Goal: Check status

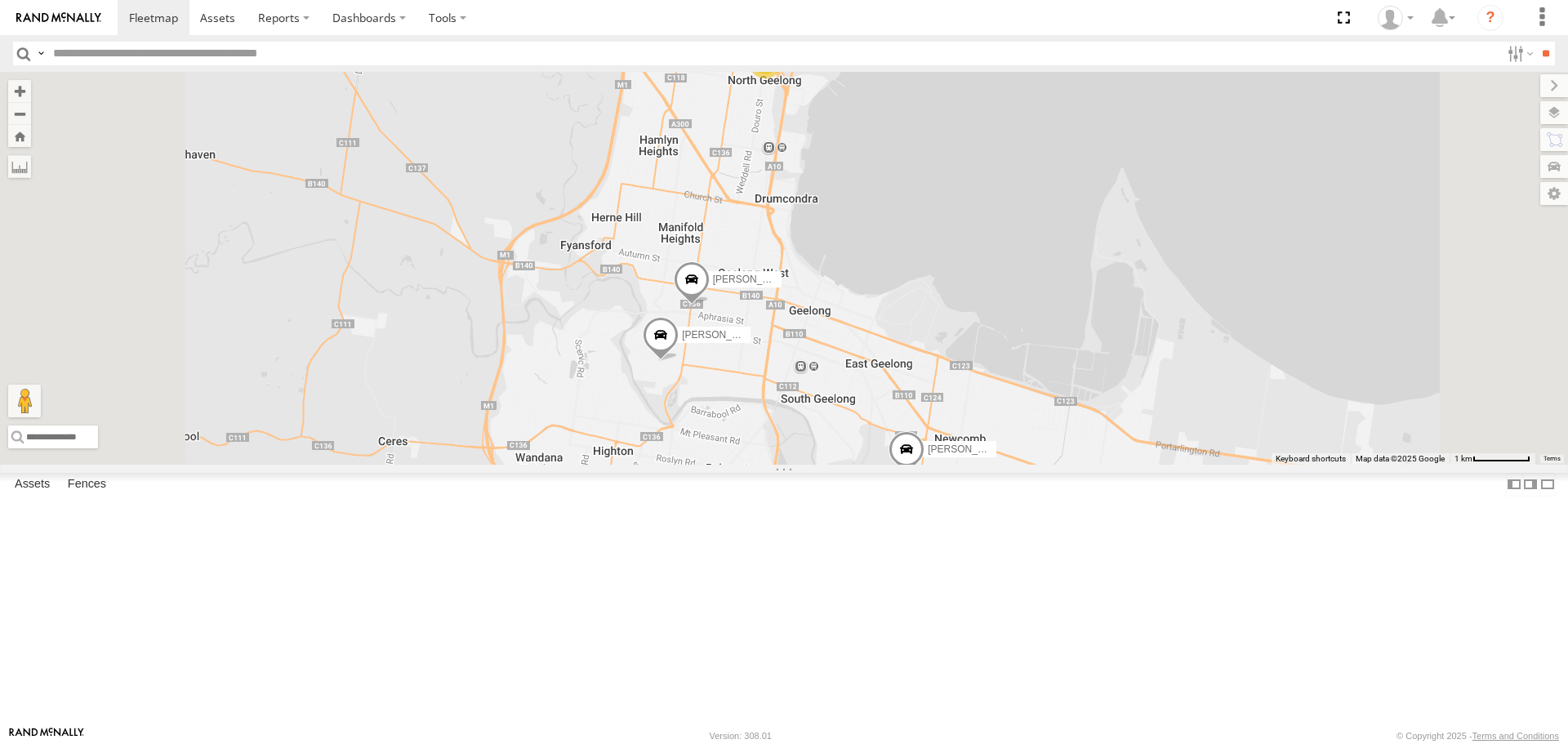
click at [679, 362] on span at bounding box center [660, 340] width 36 height 44
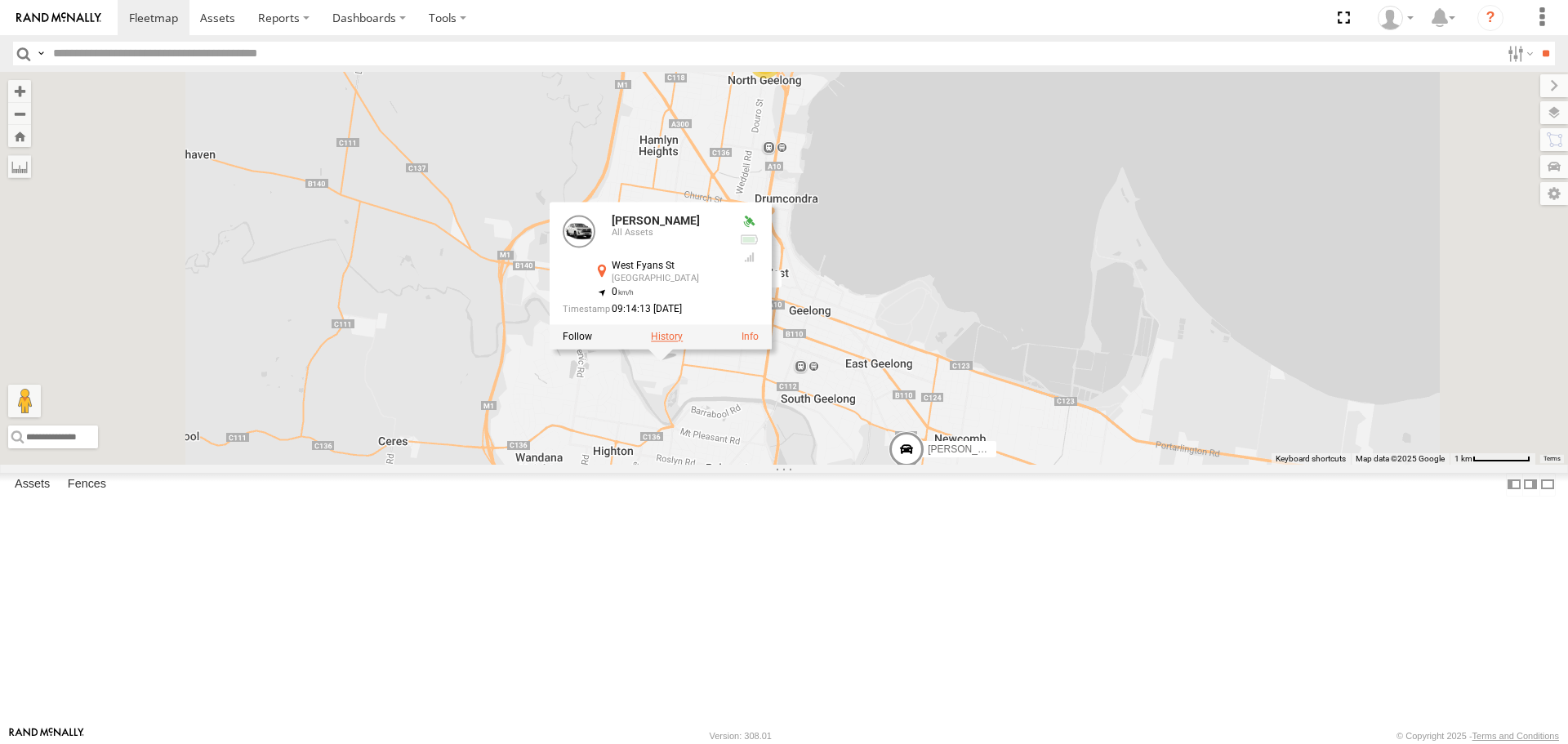
click at [683, 343] on label at bounding box center [667, 337] width 32 height 12
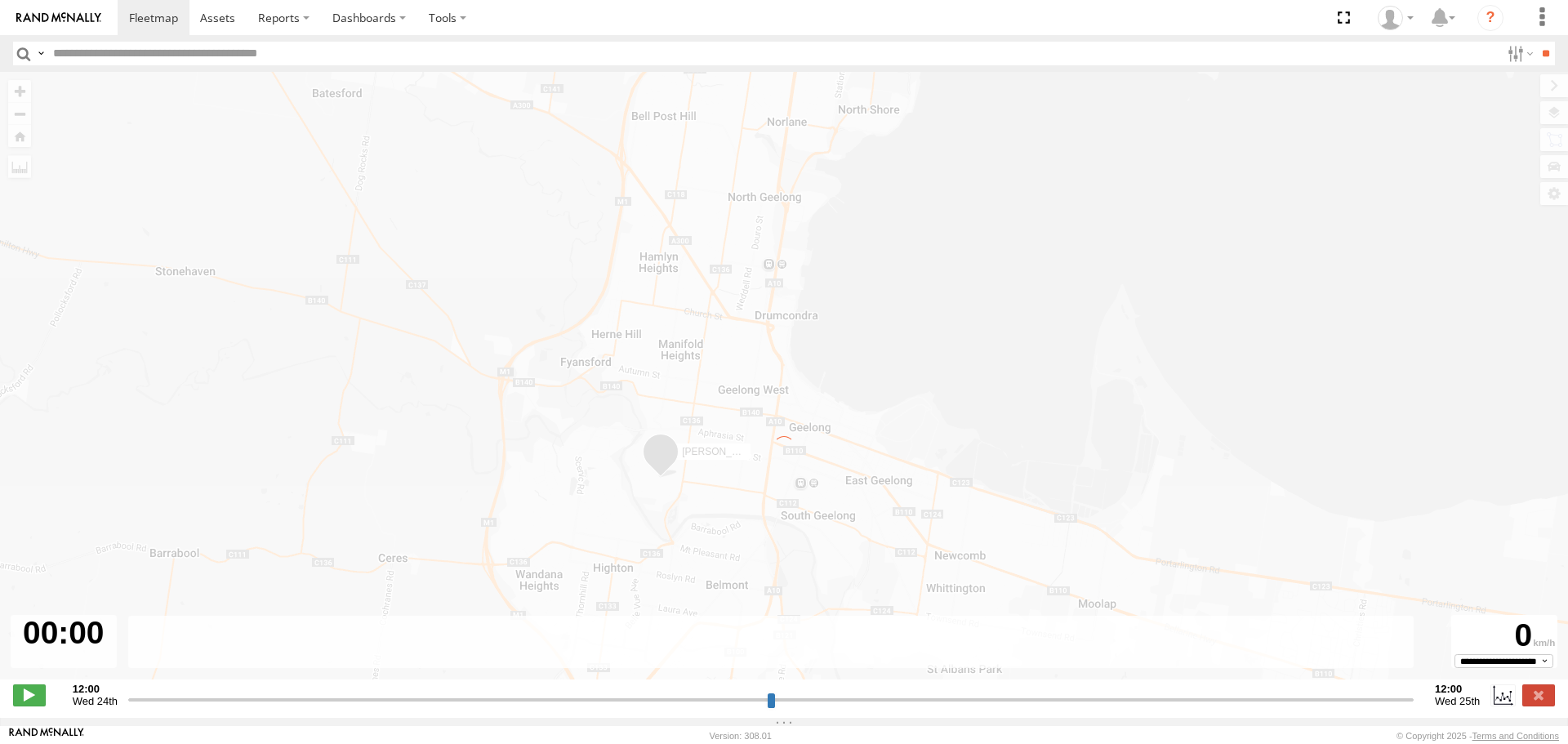
type input "**********"
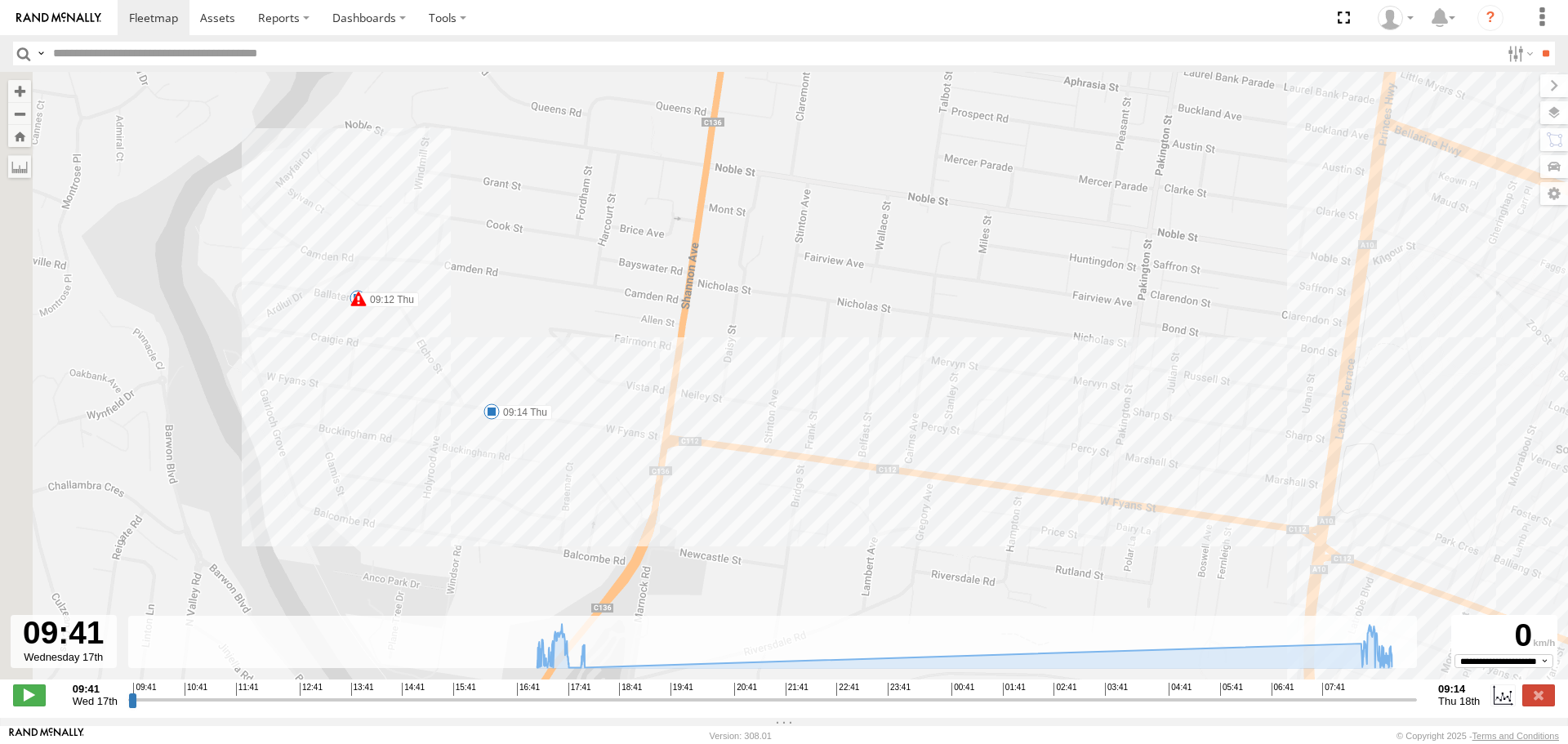
drag, startPoint x: 83, startPoint y: 436, endPoint x: 451, endPoint y: 510, distance: 375.4
click at [451, 510] on div "[PERSON_NAME] 17:35 Wed 17:39 Wed 17:57 Wed 17:57 Wed 08:23 Thu 08:24 Thu 09:00…" at bounding box center [784, 384] width 1568 height 624
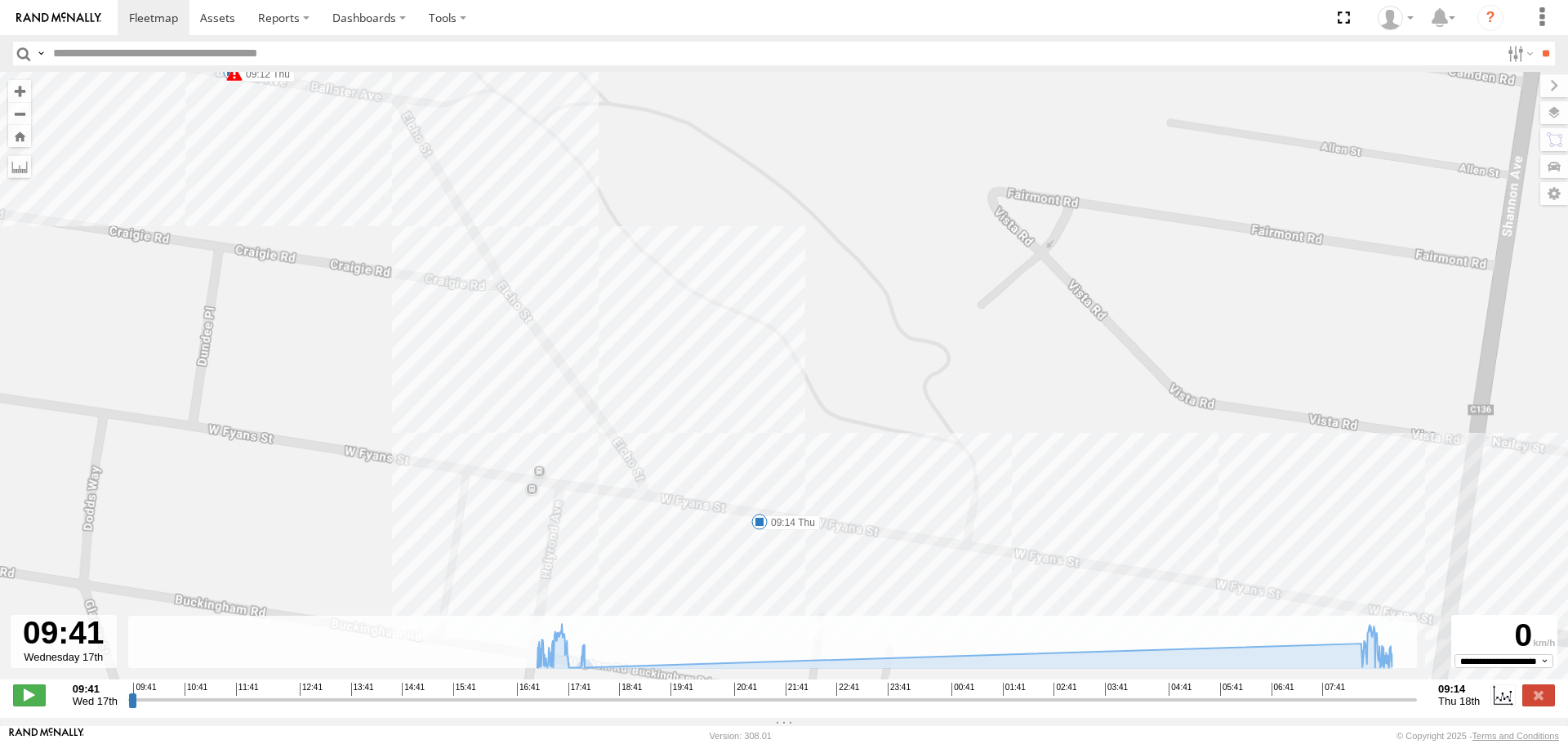
drag, startPoint x: 442, startPoint y: 426, endPoint x: 664, endPoint y: 728, distance: 374.8
click at [673, 743] on html at bounding box center [784, 372] width 1568 height 744
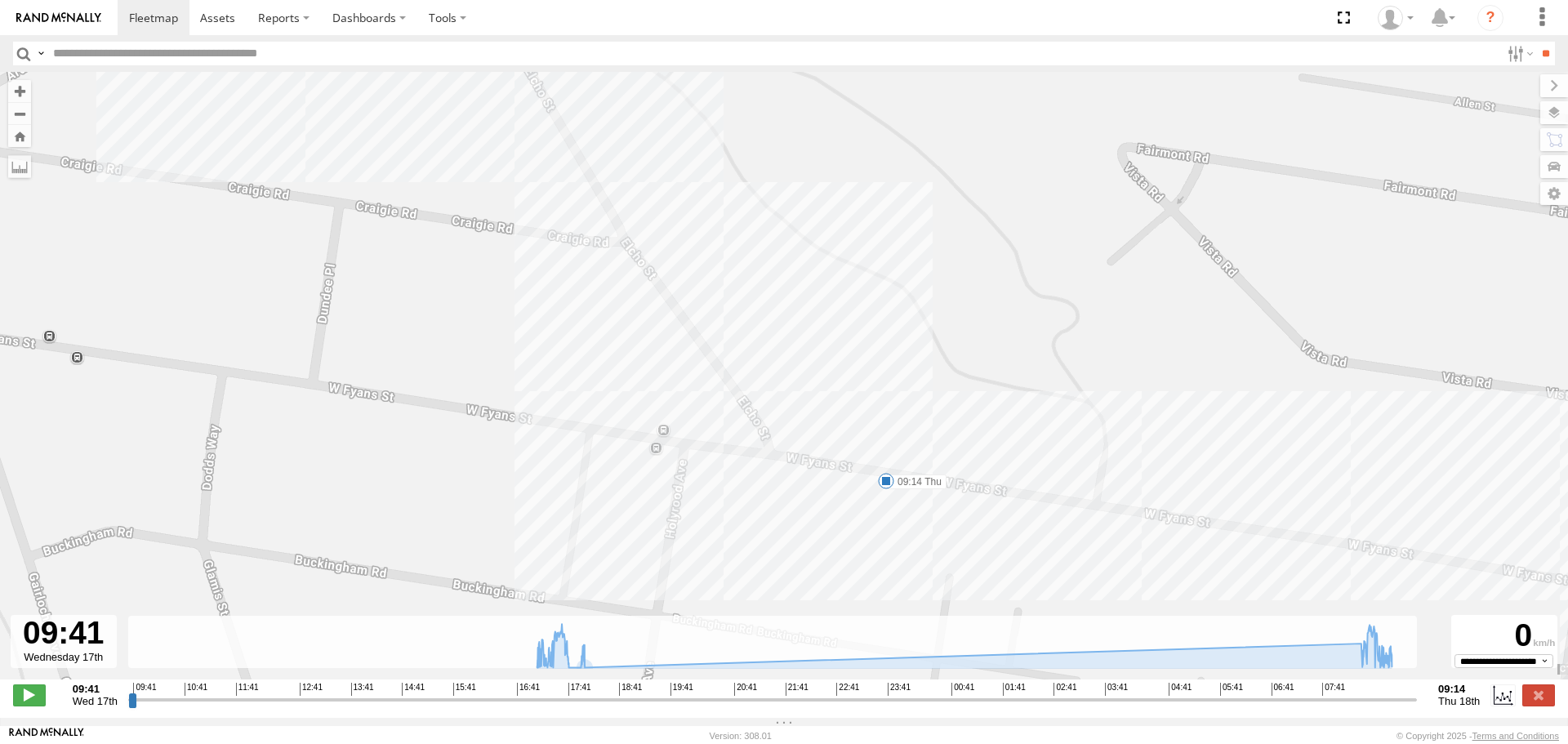
drag, startPoint x: 527, startPoint y: 520, endPoint x: 606, endPoint y: 425, distance: 123.6
click at [606, 425] on div "[PERSON_NAME] 17:35 Wed 17:39 Wed 17:57 Wed 17:57 Wed 08:23 Thu 08:24 Thu 09:00…" at bounding box center [784, 384] width 1568 height 624
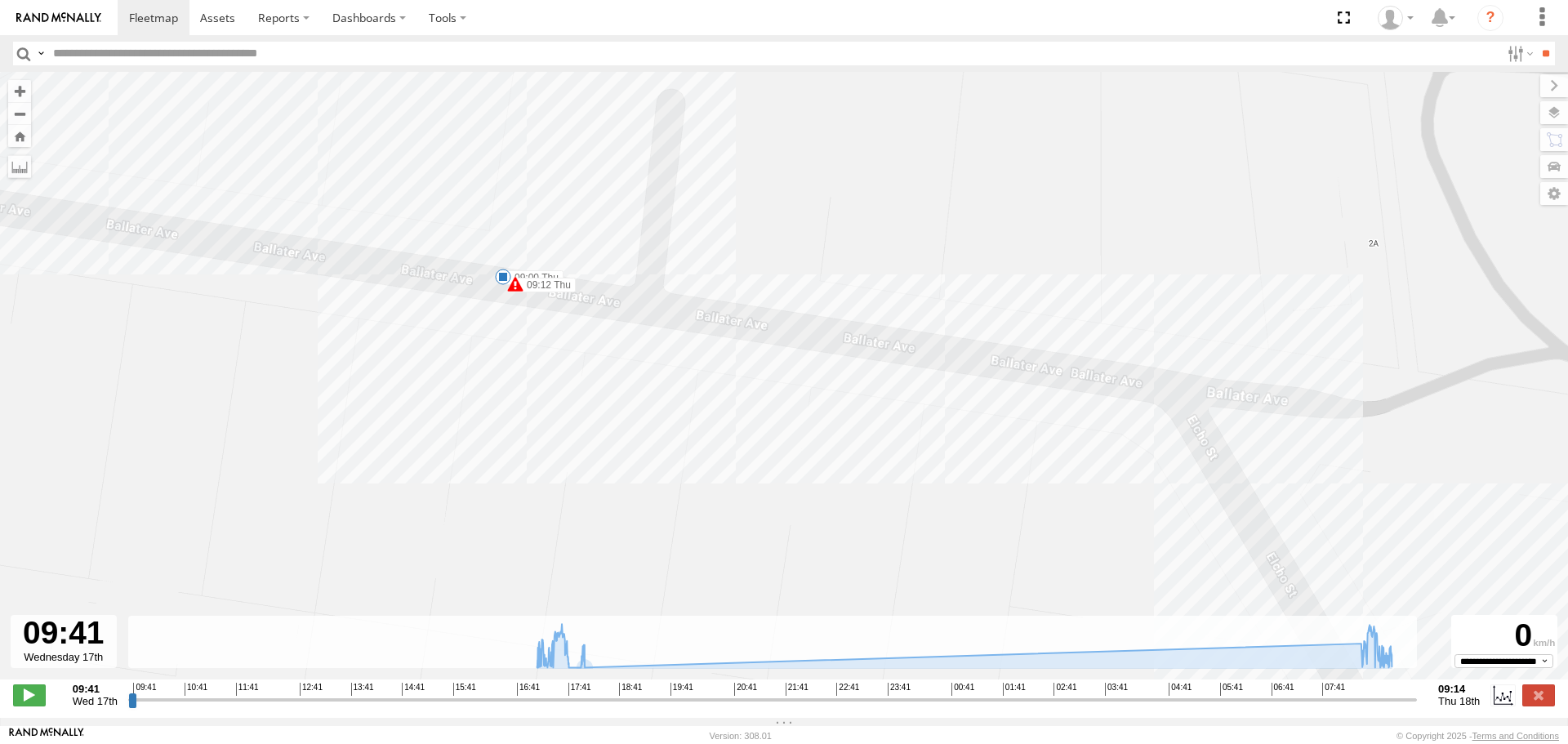
drag, startPoint x: 436, startPoint y: 176, endPoint x: 507, endPoint y: 326, distance: 166.0
click at [507, 326] on div "[PERSON_NAME] 17:35 Wed 17:39 Wed 17:57 Wed 17:57 Wed 08:23 Thu 08:24 Thu 09:00…" at bounding box center [784, 384] width 1568 height 624
click at [504, 278] on span at bounding box center [503, 277] width 17 height 17
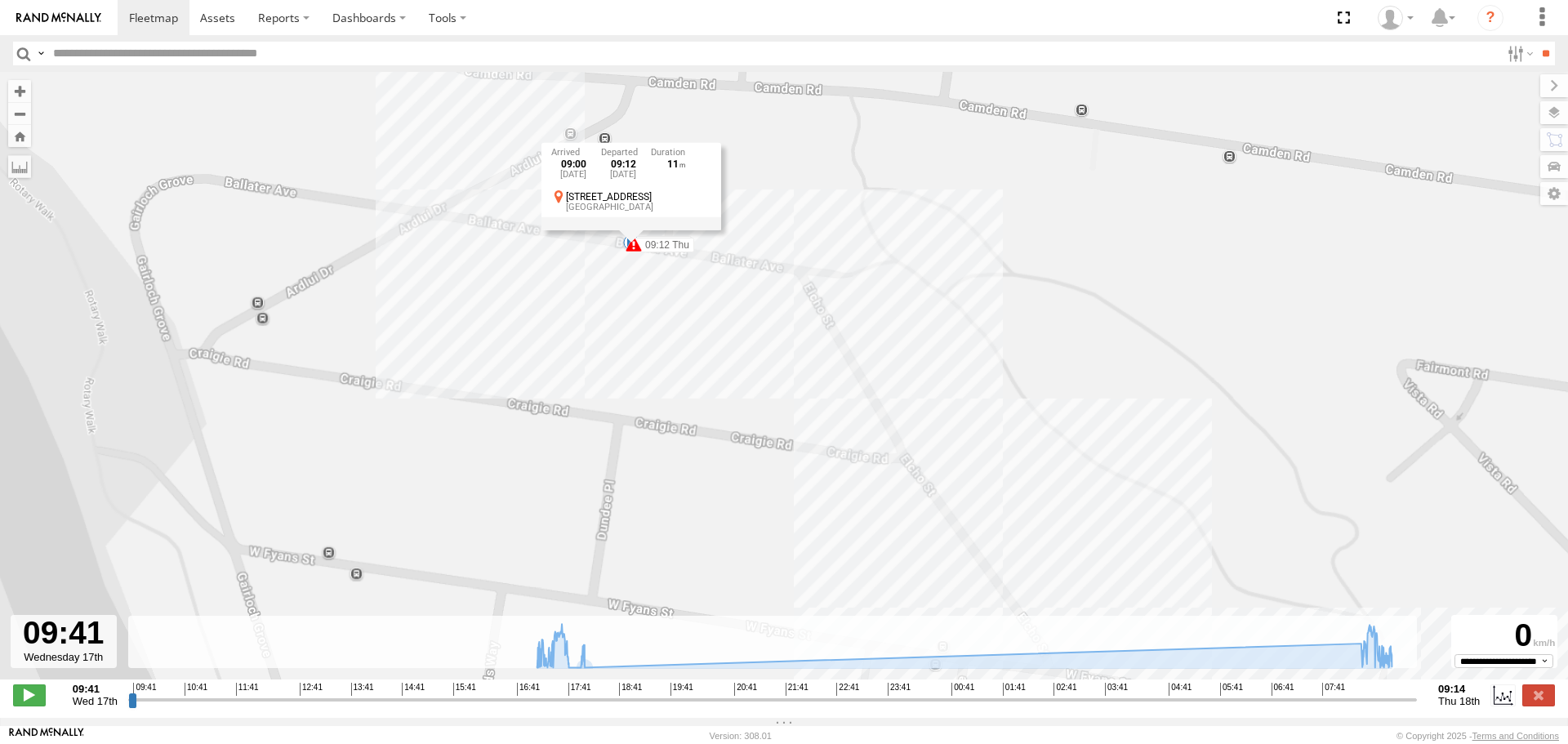
drag, startPoint x: 716, startPoint y: 474, endPoint x: 717, endPoint y: 344, distance: 130.0
click at [717, 344] on div "[PERSON_NAME] 17:35 Wed 17:39 Wed 17:57 Wed 17:57 Wed 08:23 Thu 08:24 Thu 09:00…" at bounding box center [784, 384] width 1568 height 624
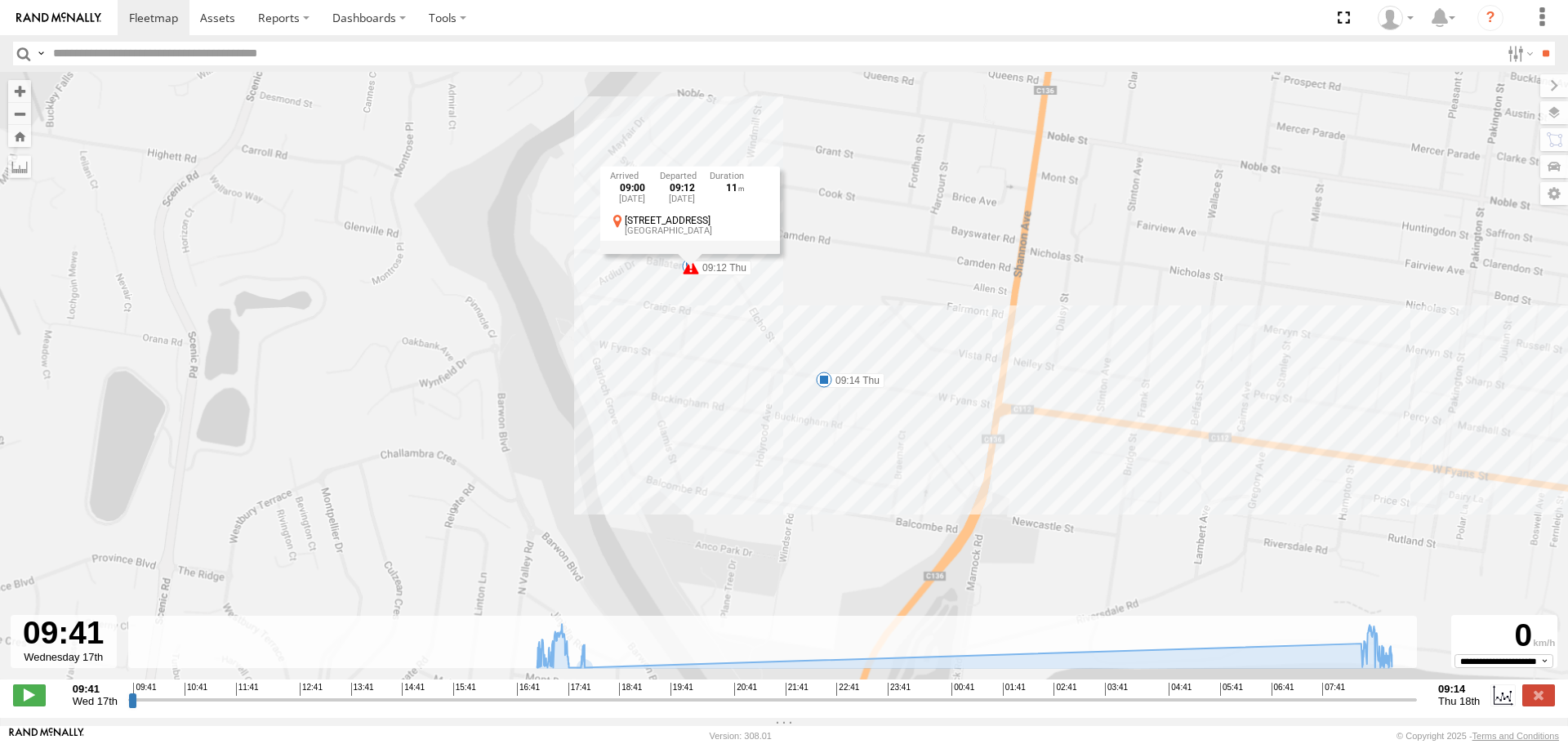
drag, startPoint x: 739, startPoint y: 442, endPoint x: 733, endPoint y: 389, distance: 53.3
click at [733, 389] on div "[PERSON_NAME] 17:35 Wed 17:39 Wed 17:57 Wed 17:57 Wed 08:23 Thu 08:24 Thu 09:00…" at bounding box center [784, 384] width 1568 height 624
click at [1547, 704] on label at bounding box center [1538, 695] width 32 height 22
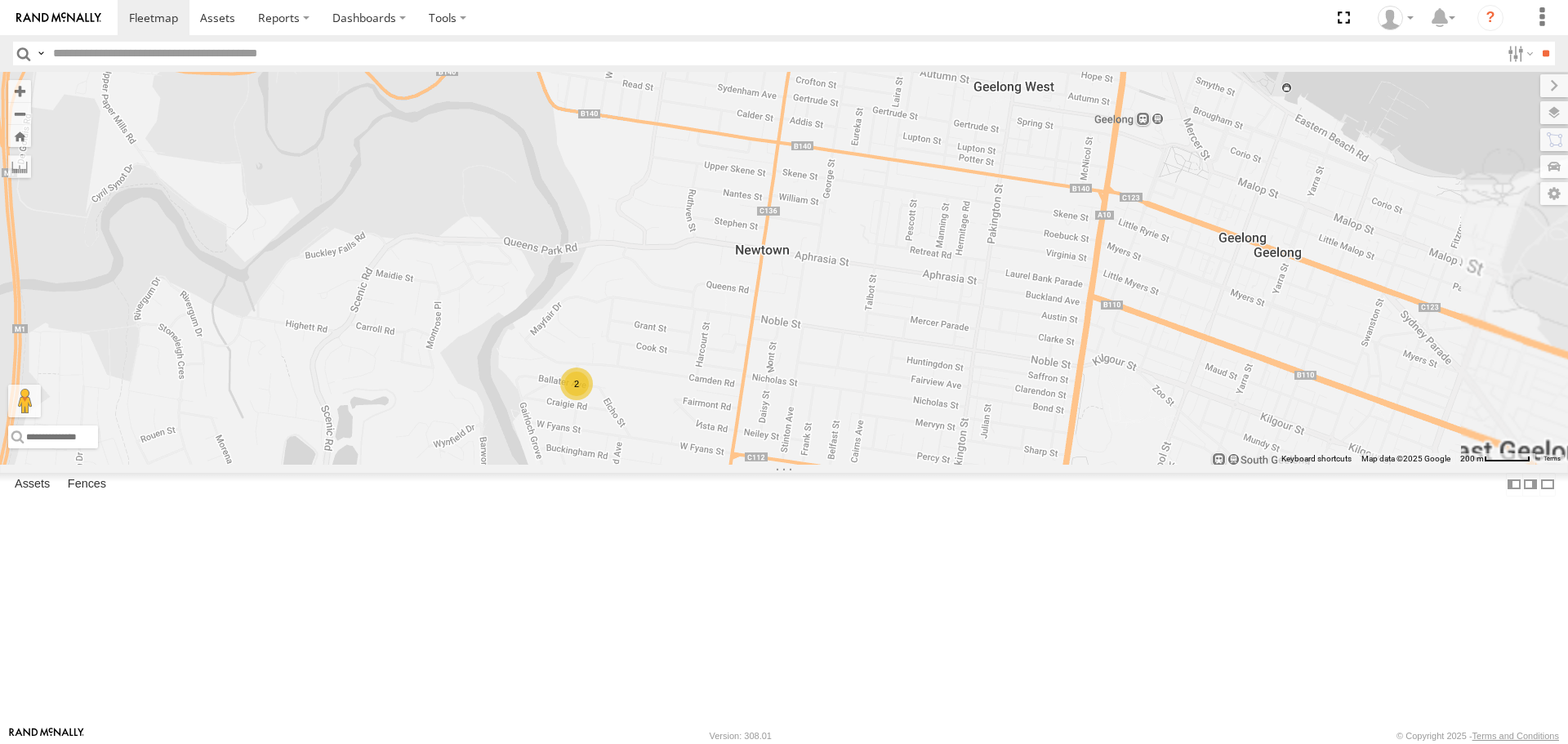
drag, startPoint x: 1076, startPoint y: 149, endPoint x: 831, endPoint y: 702, distance: 604.8
click at [831, 464] on div "[PERSON_NAME] and Di 2" at bounding box center [784, 268] width 1568 height 392
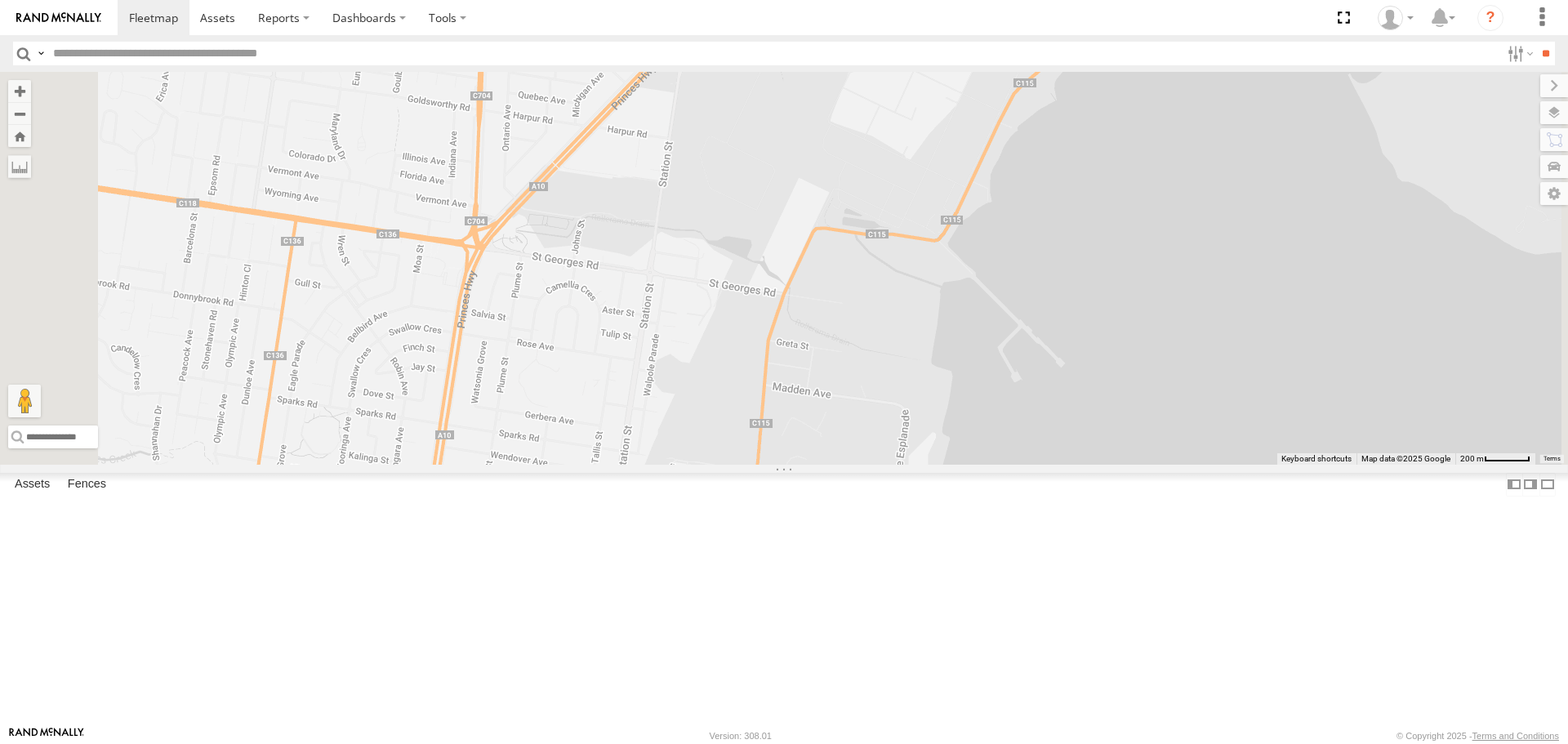
drag, startPoint x: 776, startPoint y: 517, endPoint x: 808, endPoint y: 478, distance: 50.4
click at [808, 464] on div "[PERSON_NAME] and Di 2" at bounding box center [784, 268] width 1568 height 392
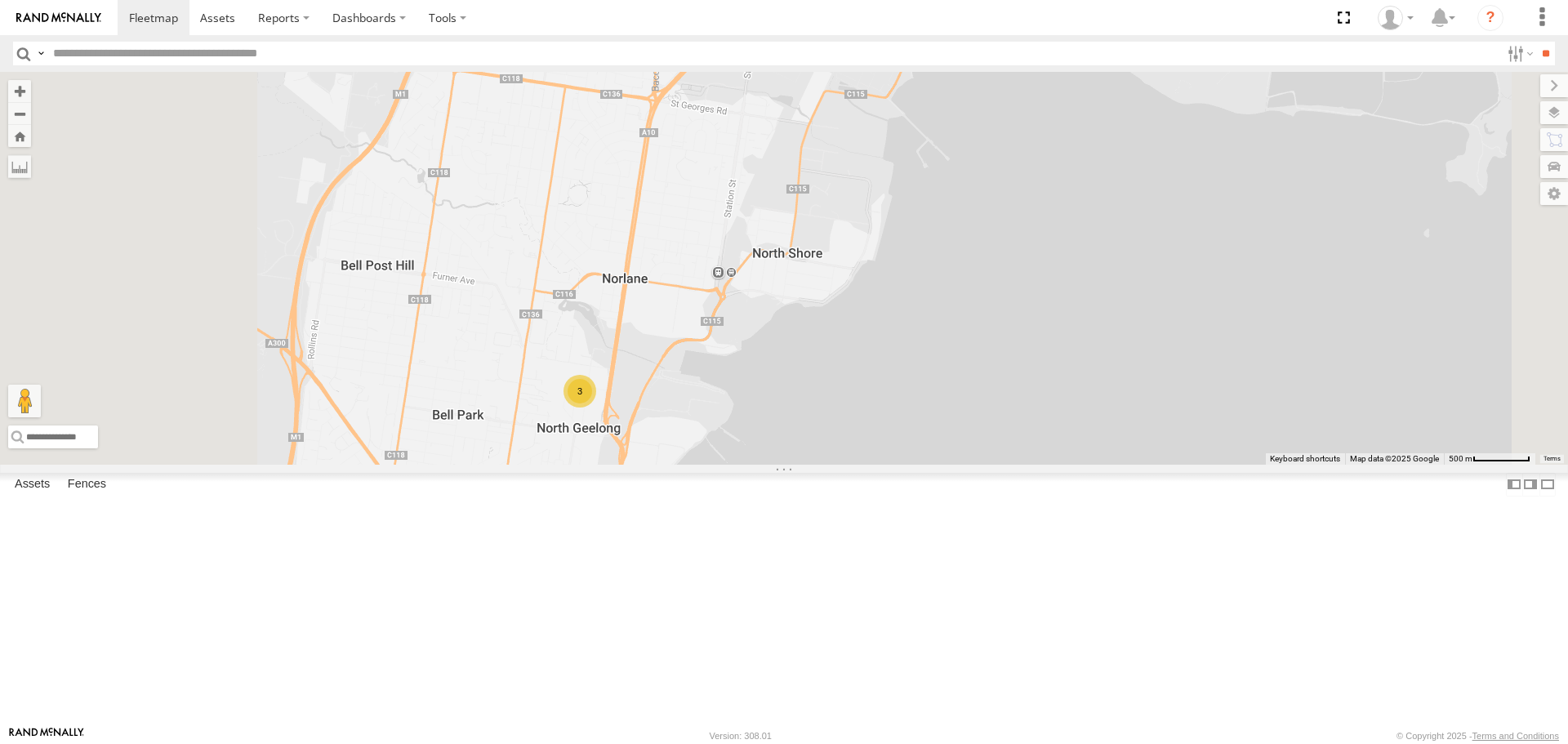
drag, startPoint x: 752, startPoint y: 598, endPoint x: 857, endPoint y: 409, distance: 216.2
click at [857, 409] on div "[PERSON_NAME] and Di 3" at bounding box center [784, 268] width 1568 height 392
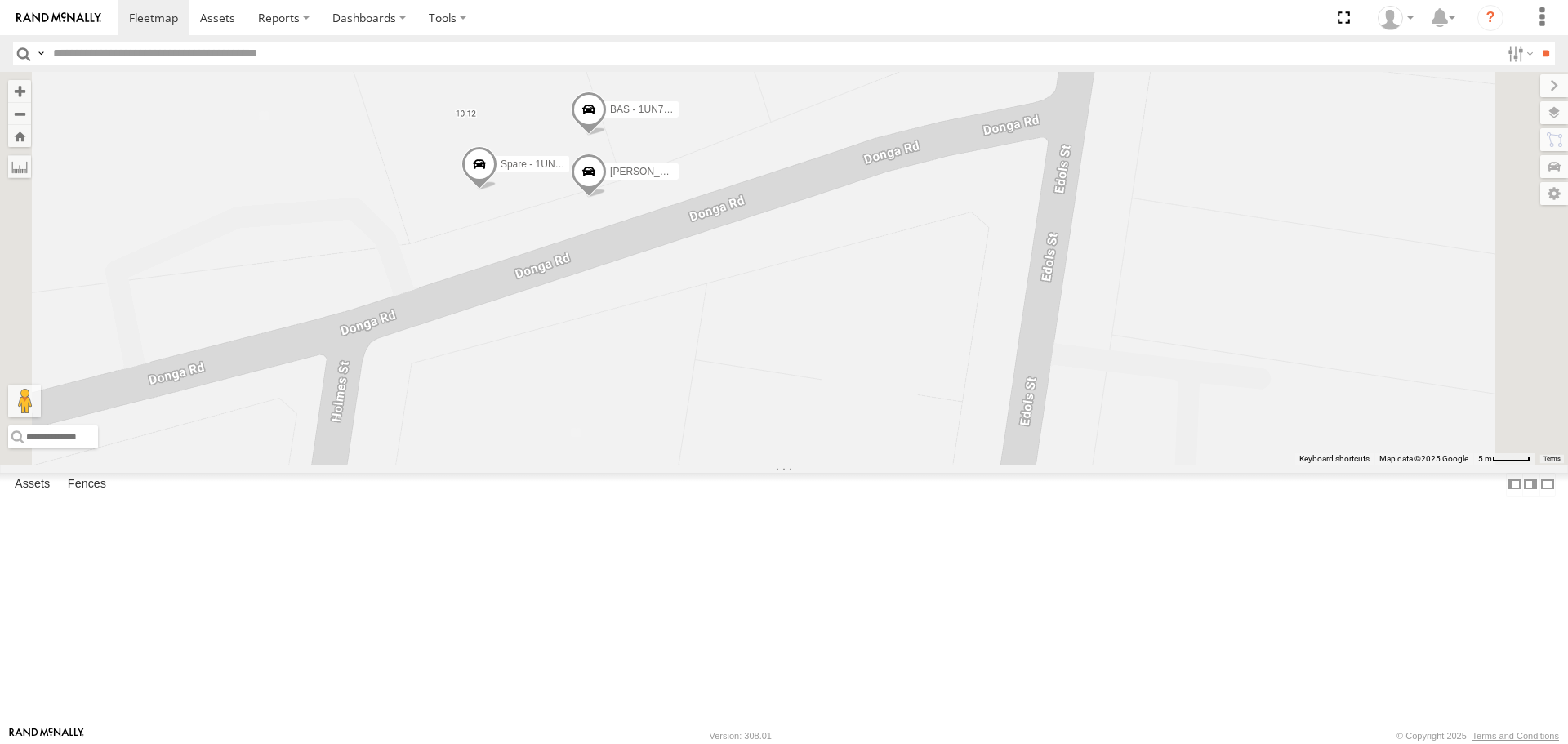
click at [679, 119] on label "BAS - 1UN7FC" at bounding box center [638, 110] width 81 height 17
